Goal: Task Accomplishment & Management: Manage account settings

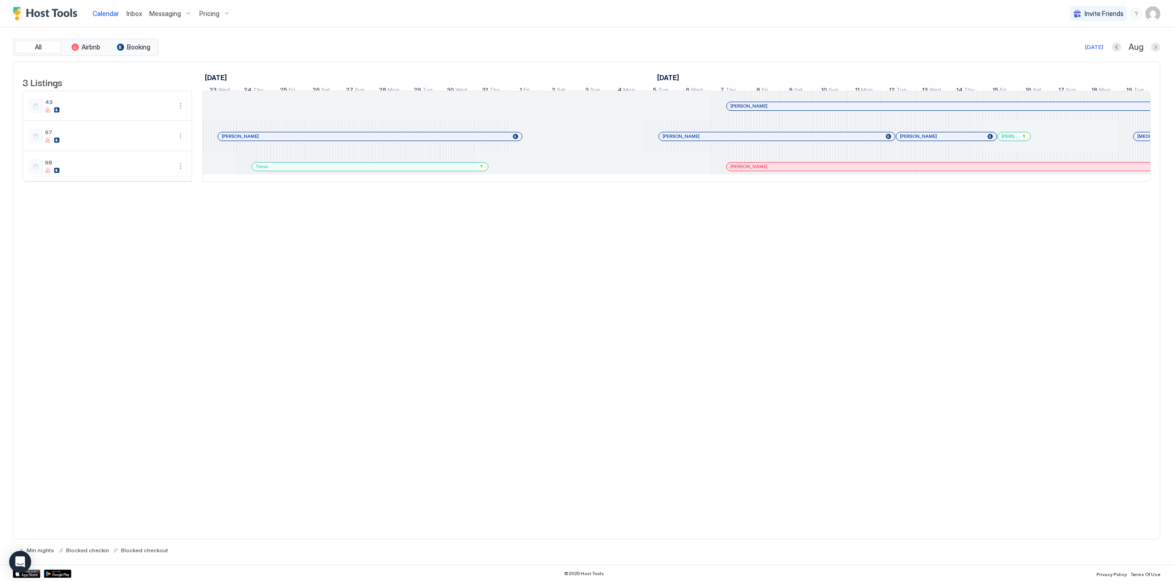
scroll to position [0, 690]
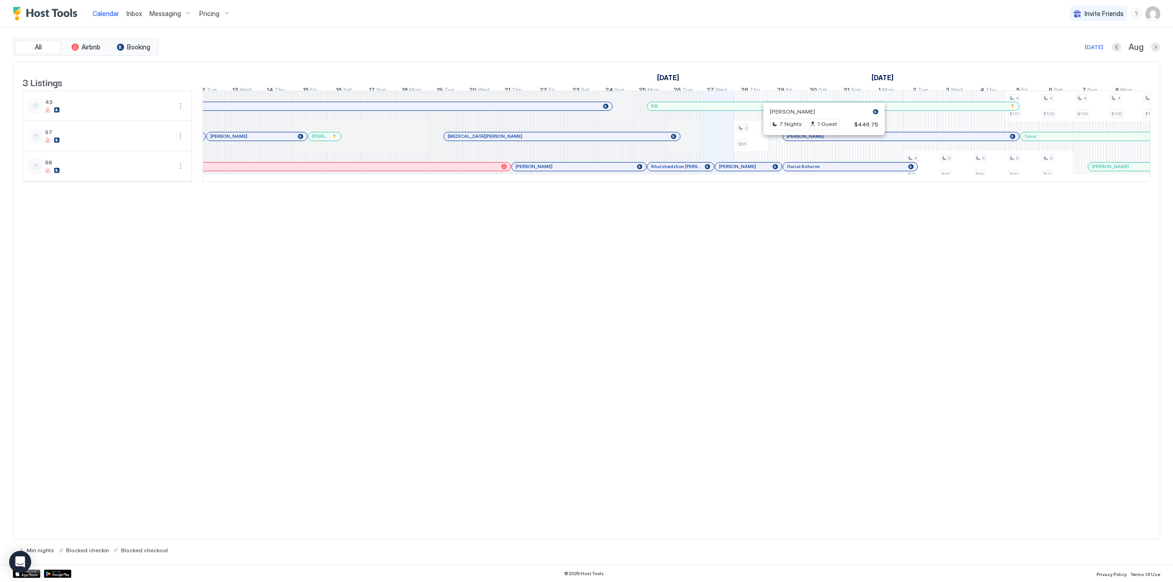
click at [820, 140] on div at bounding box center [819, 136] width 7 height 7
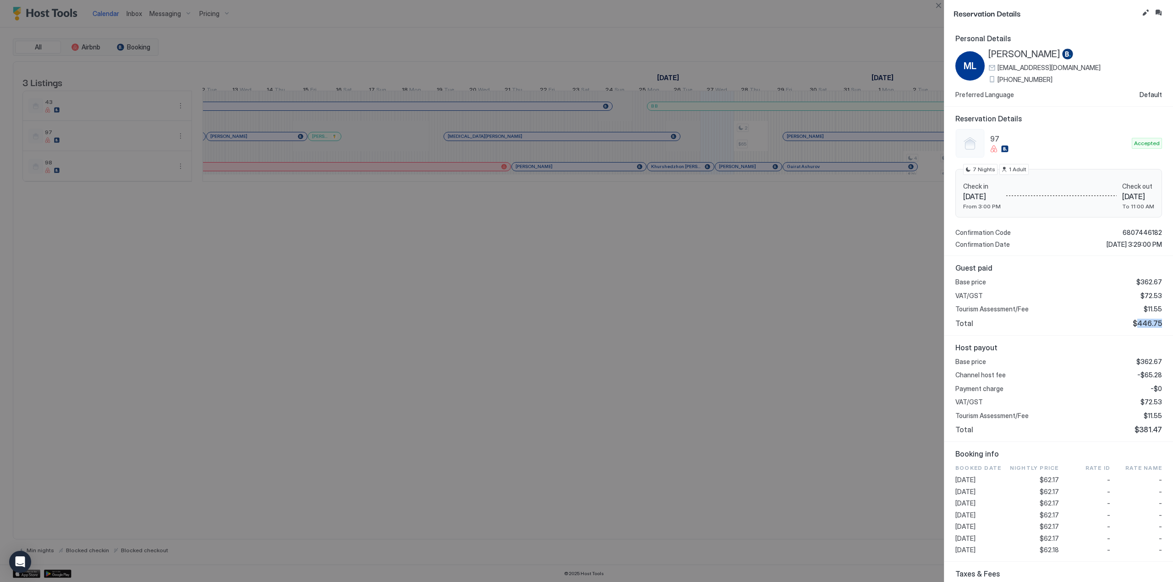
drag, startPoint x: 1134, startPoint y: 322, endPoint x: 1159, endPoint y: 324, distance: 25.3
click at [1159, 324] on div "Guest paid Base price $362.67 VAT/GST $72.53 Tourism Assessment/Fee $11.55 Tota…" at bounding box center [1058, 296] width 229 height 80
copy span "446.75"
click at [942, 6] on button "Close" at bounding box center [938, 5] width 11 height 11
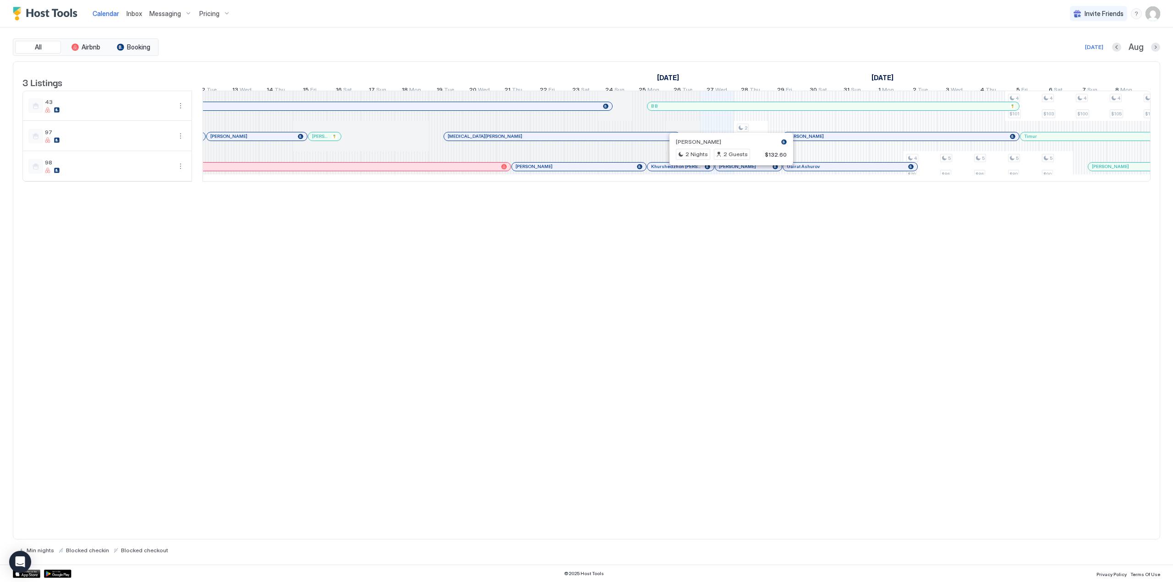
click at [728, 170] on div at bounding box center [727, 166] width 7 height 7
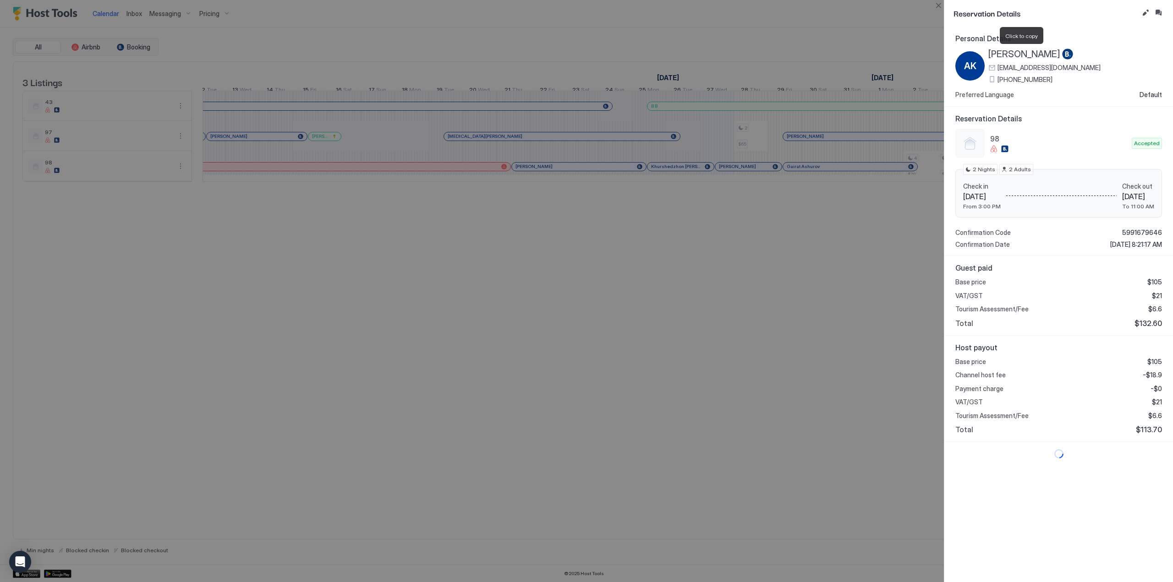
click at [1019, 57] on span "[PERSON_NAME]" at bounding box center [1024, 54] width 72 height 11
drag, startPoint x: 1134, startPoint y: 323, endPoint x: 1153, endPoint y: 327, distance: 19.8
click at [1153, 327] on span "$132.60" at bounding box center [1147, 323] width 27 height 9
copy span "132.60"
click at [936, 9] on button "Close" at bounding box center [938, 5] width 11 height 11
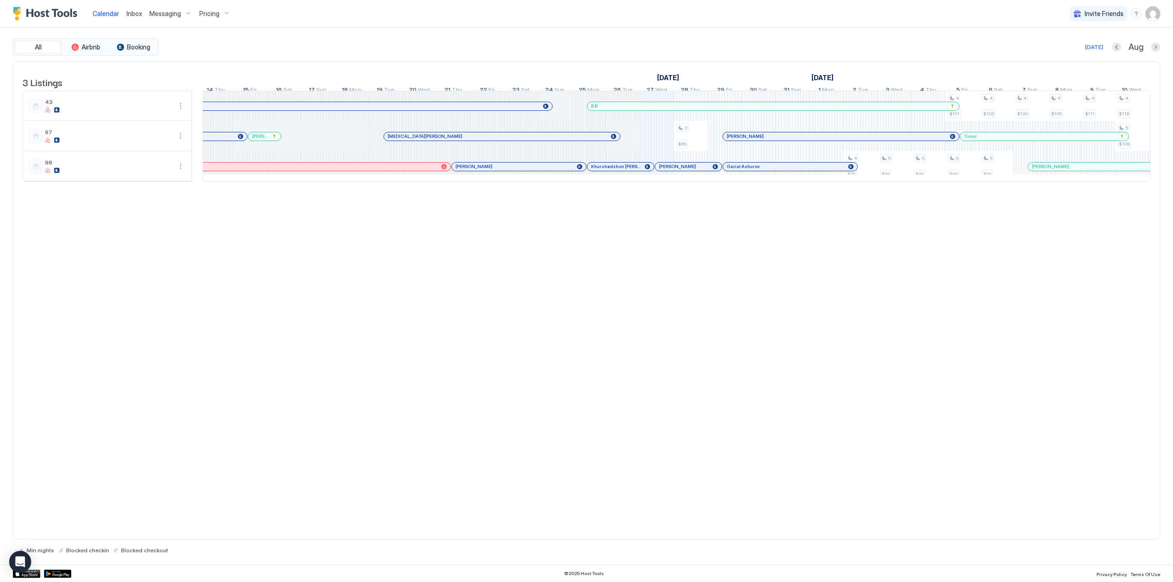
scroll to position [0, 0]
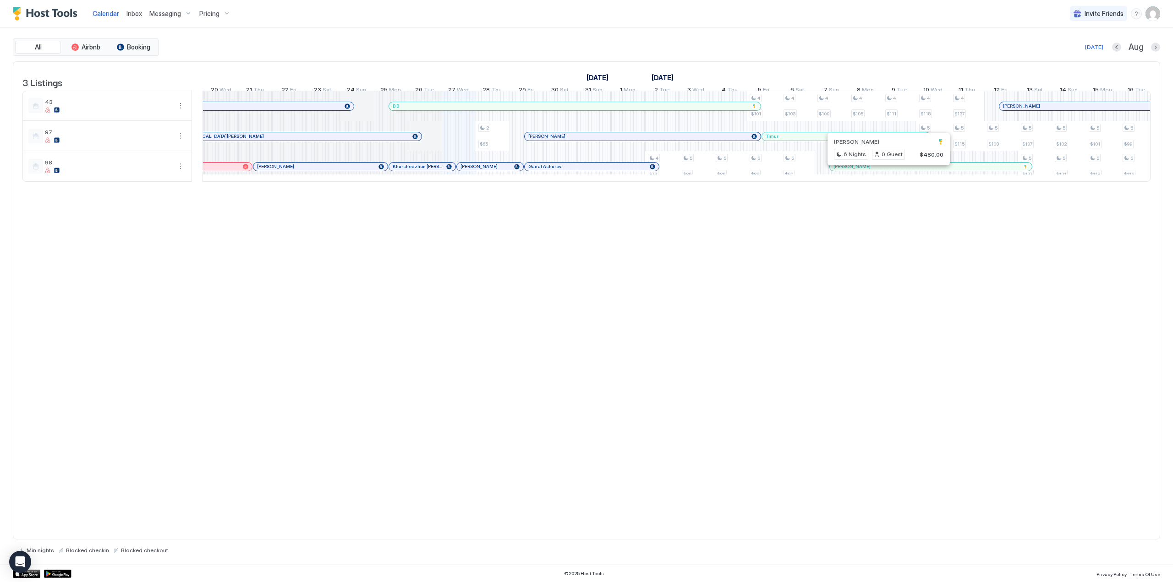
click at [885, 170] on div at bounding box center [884, 166] width 7 height 7
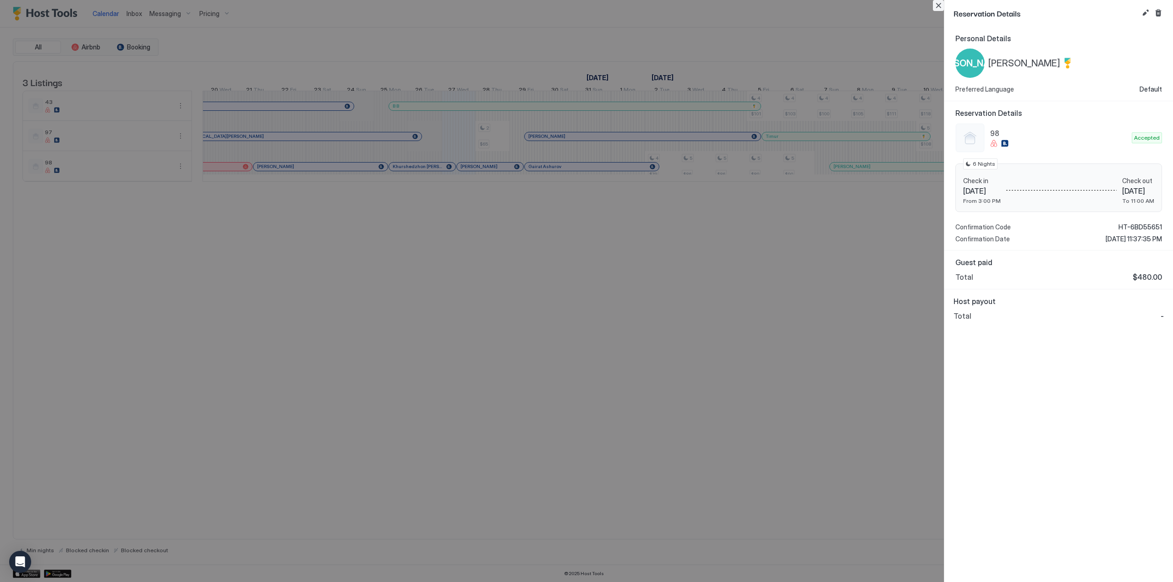
click at [940, 5] on button "Close" at bounding box center [938, 5] width 11 height 11
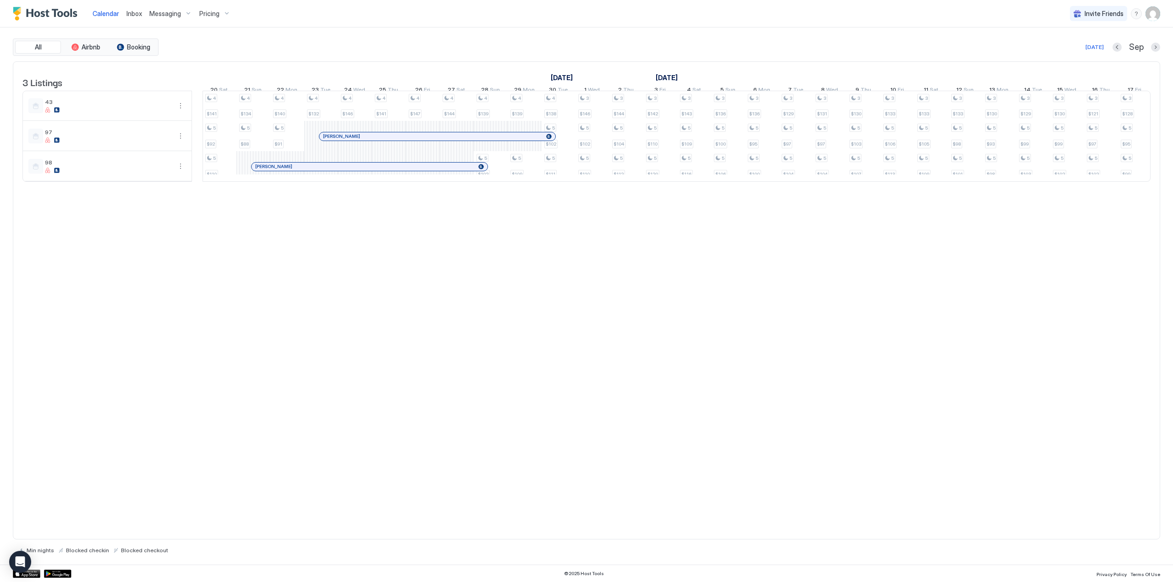
scroll to position [0, 611]
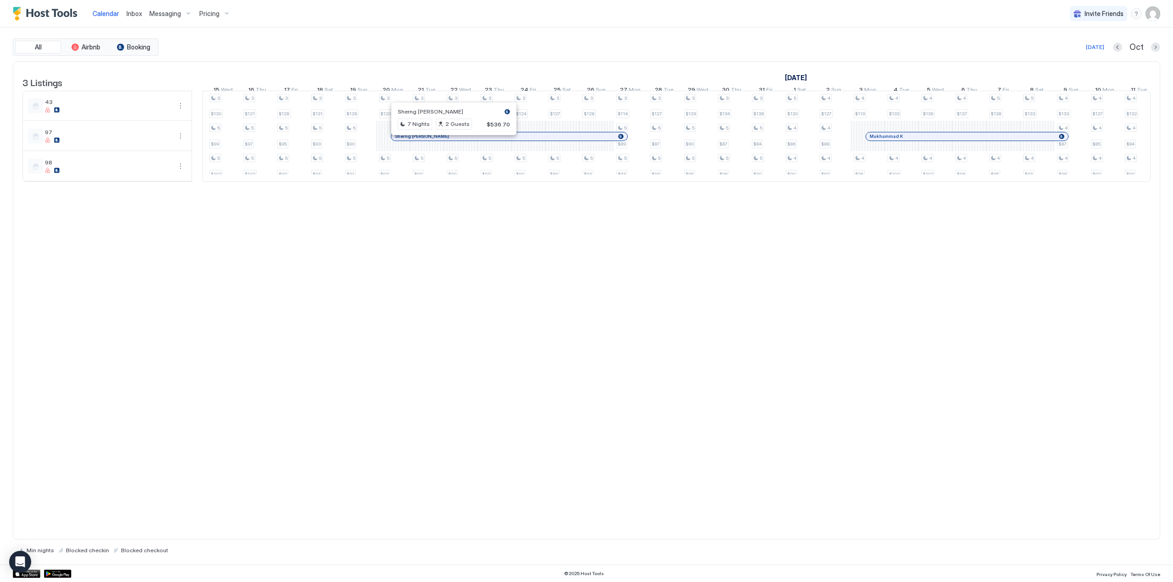
click at [450, 140] on div at bounding box center [449, 136] width 7 height 7
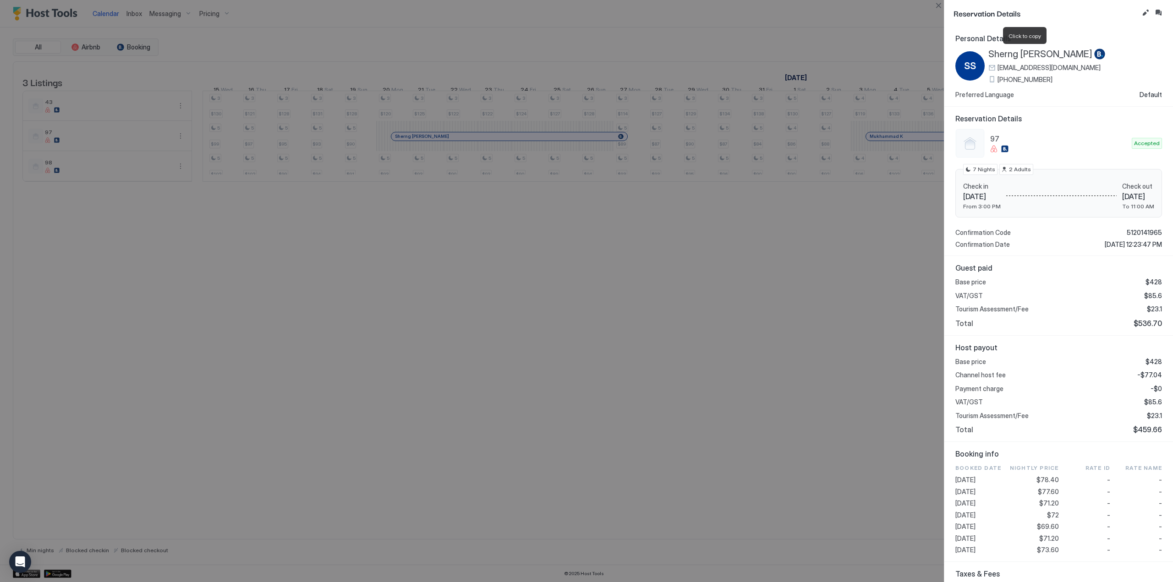
click at [1019, 56] on span "Sherng [PERSON_NAME]" at bounding box center [1040, 54] width 104 height 11
click at [938, 6] on button "Close" at bounding box center [938, 5] width 11 height 11
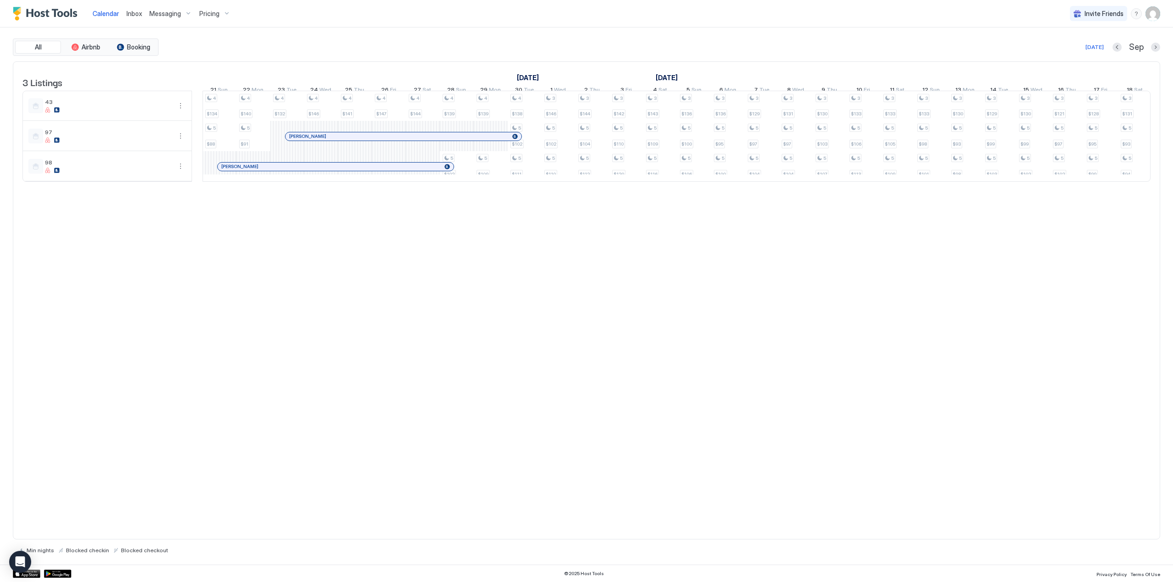
click at [135, 11] on span "Inbox" at bounding box center [134, 14] width 16 height 8
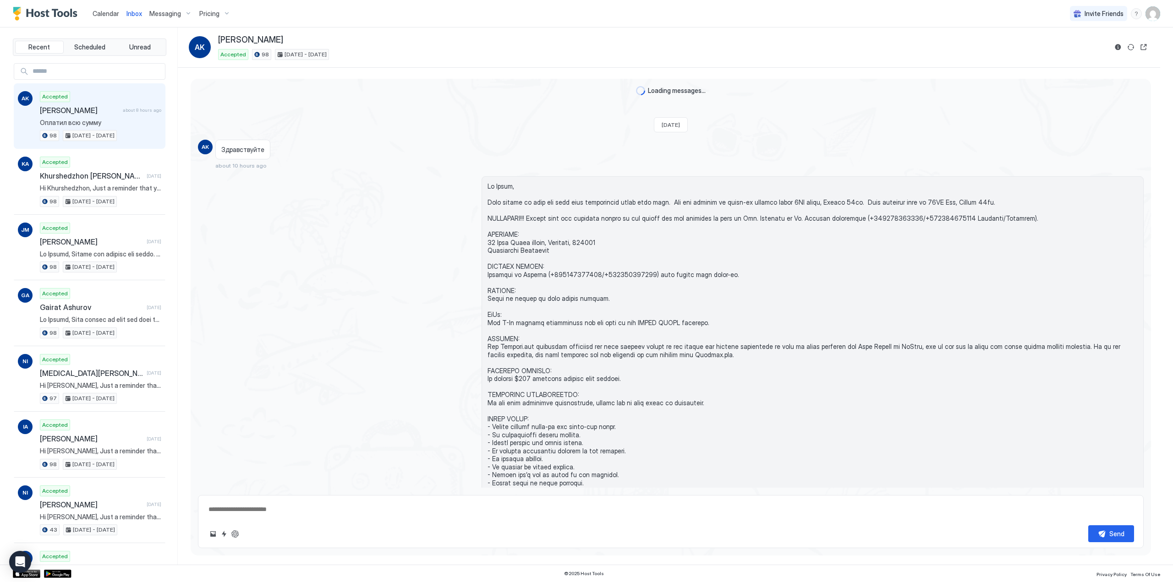
scroll to position [794, 0]
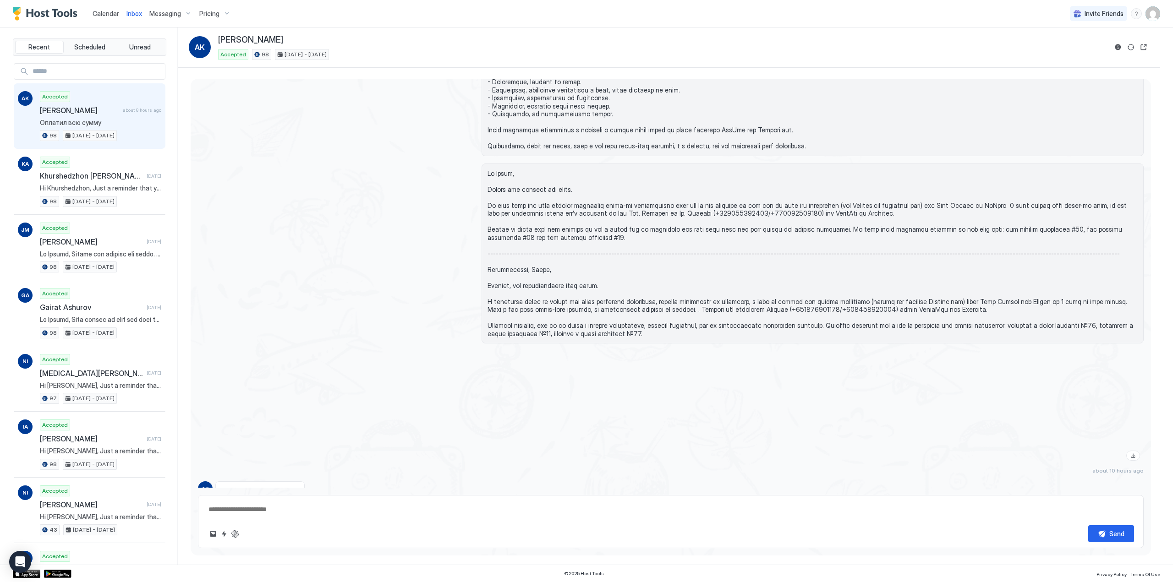
drag, startPoint x: 280, startPoint y: 452, endPoint x: 705, endPoint y: 409, distance: 426.4
click at [705, 409] on div at bounding box center [813, 408] width 662 height 114
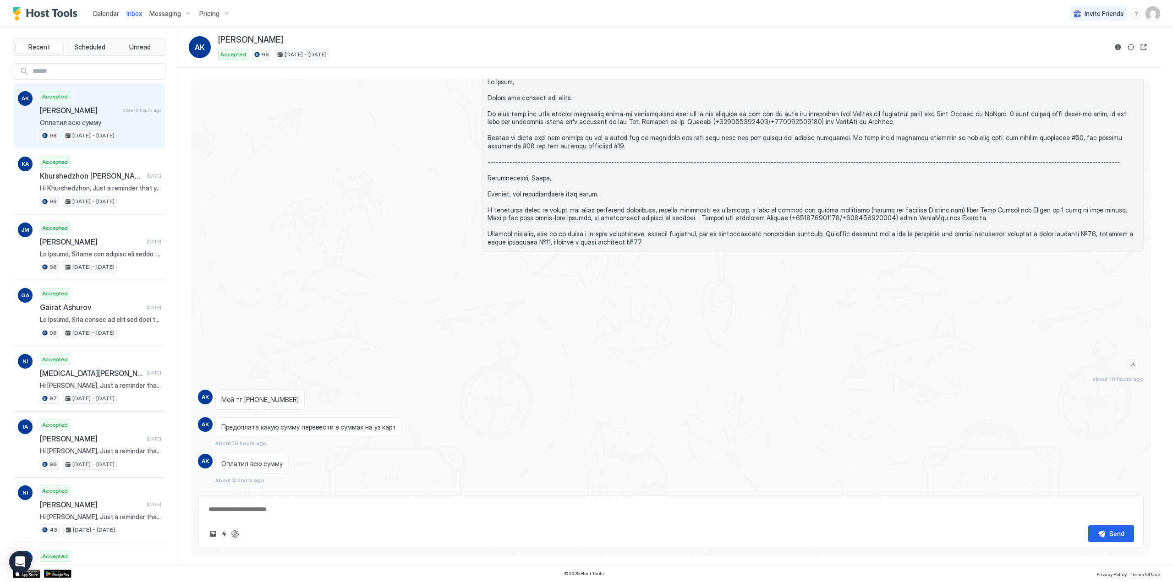
scroll to position [901, 0]
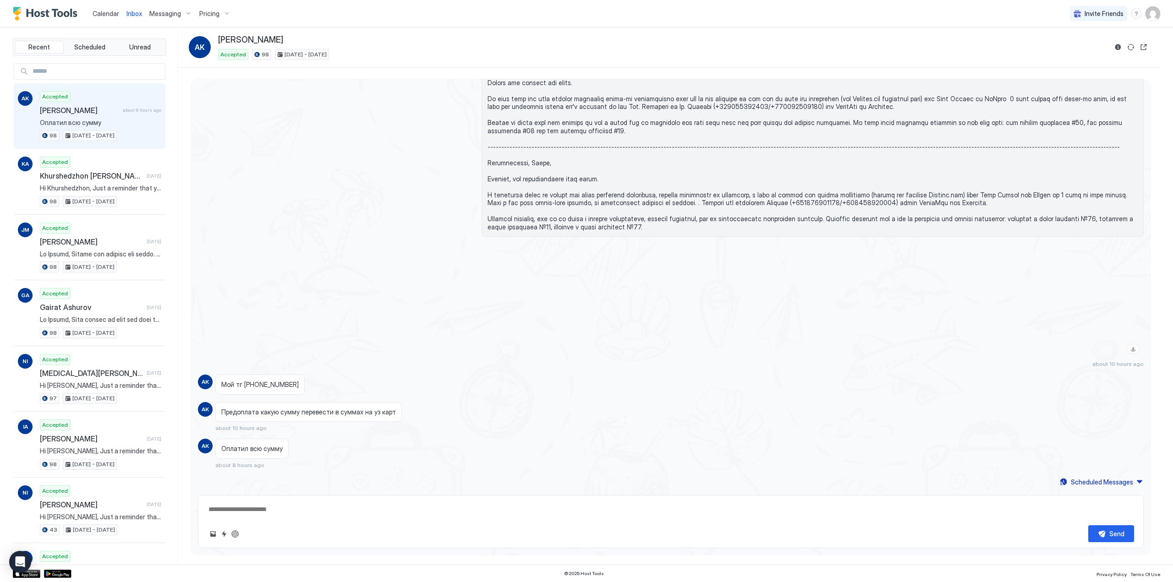
click at [81, 114] on span "[PERSON_NAME]" at bounding box center [79, 110] width 79 height 9
click at [1116, 47] on button "Reservation information" at bounding box center [1117, 47] width 11 height 11
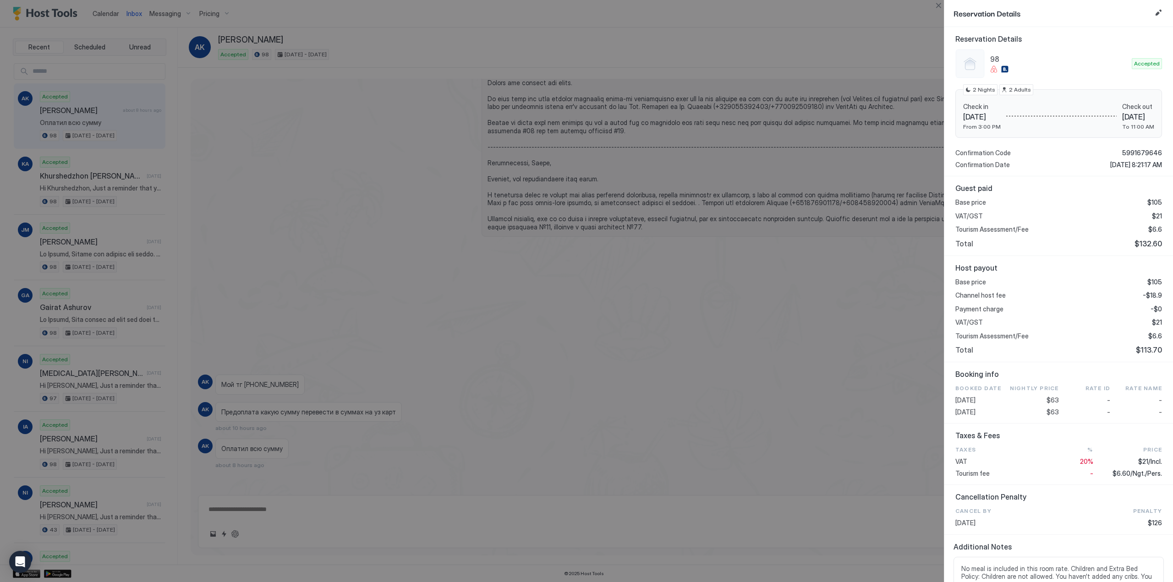
scroll to position [0, 0]
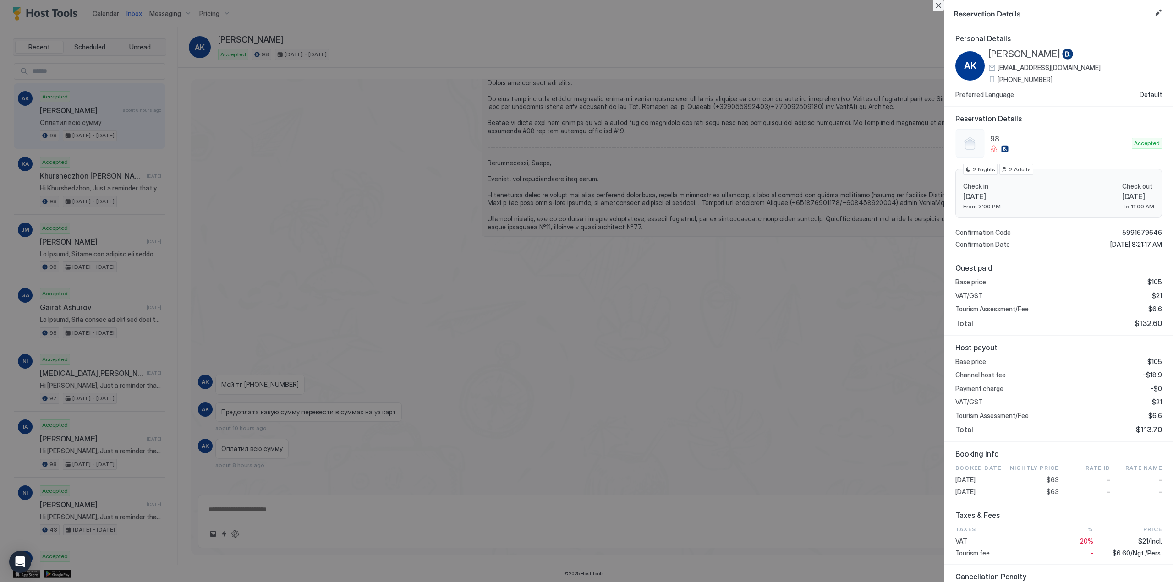
click at [939, 3] on button "Close" at bounding box center [938, 5] width 11 height 11
